Goal: Information Seeking & Learning: Learn about a topic

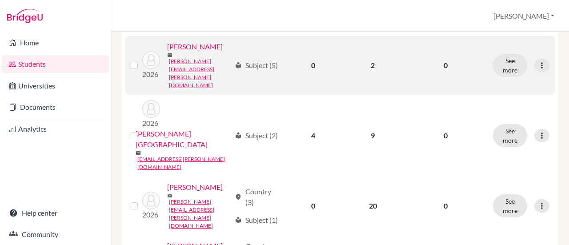
scroll to position [936, 0]
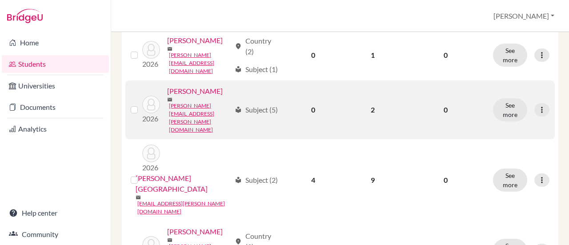
click at [193, 96] on link "[PERSON_NAME]" at bounding box center [195, 91] width 56 height 11
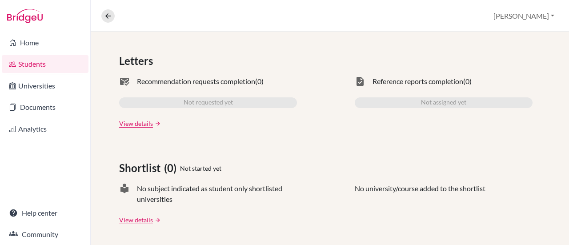
scroll to position [44, 0]
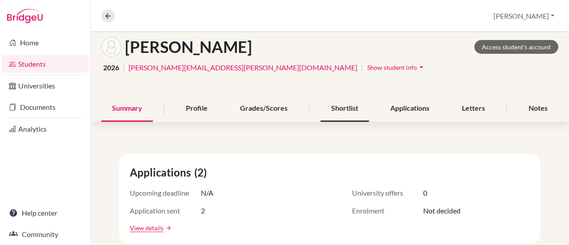
click at [342, 112] on div "Shortlist" at bounding box center [345, 109] width 48 height 26
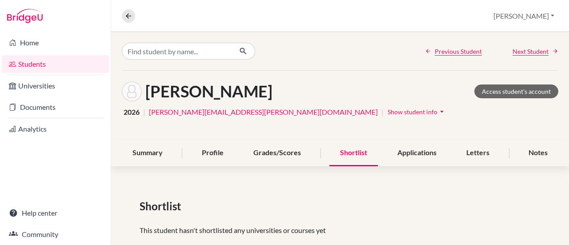
scroll to position [18, 0]
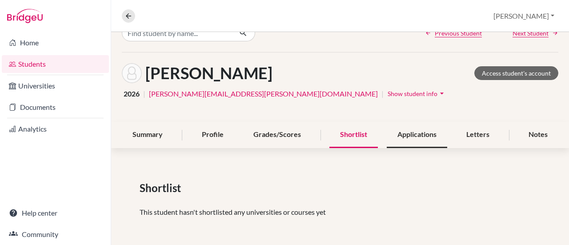
click at [398, 142] on div "Applications" at bounding box center [417, 135] width 60 height 26
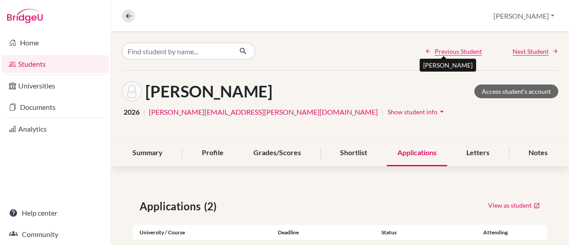
click at [444, 49] on span "Previous Student" at bounding box center [458, 51] width 47 height 9
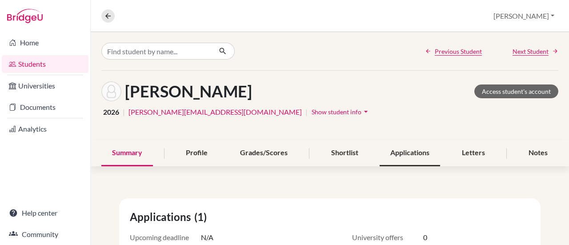
click at [406, 149] on div "Applications" at bounding box center [410, 153] width 60 height 26
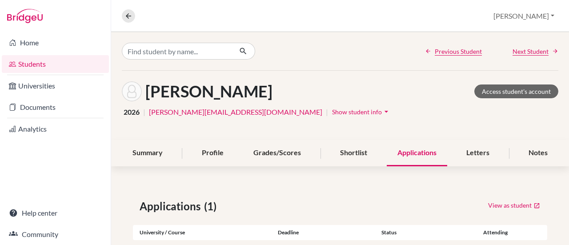
scroll to position [48, 0]
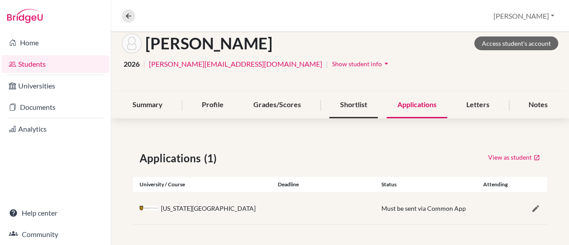
click at [346, 106] on div "Shortlist" at bounding box center [354, 105] width 48 height 26
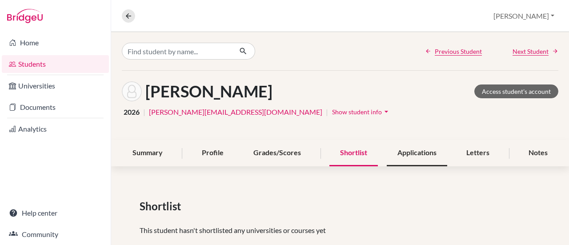
click at [412, 150] on div "Applications" at bounding box center [417, 153] width 60 height 26
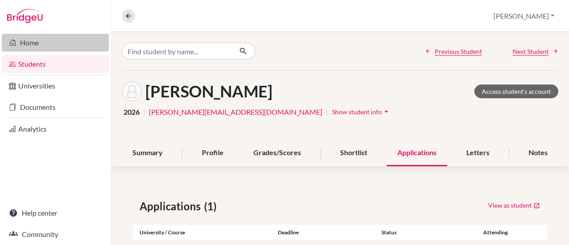
click at [50, 44] on link "Home" at bounding box center [55, 43] width 107 height 18
